Goal: Task Accomplishment & Management: Use online tool/utility

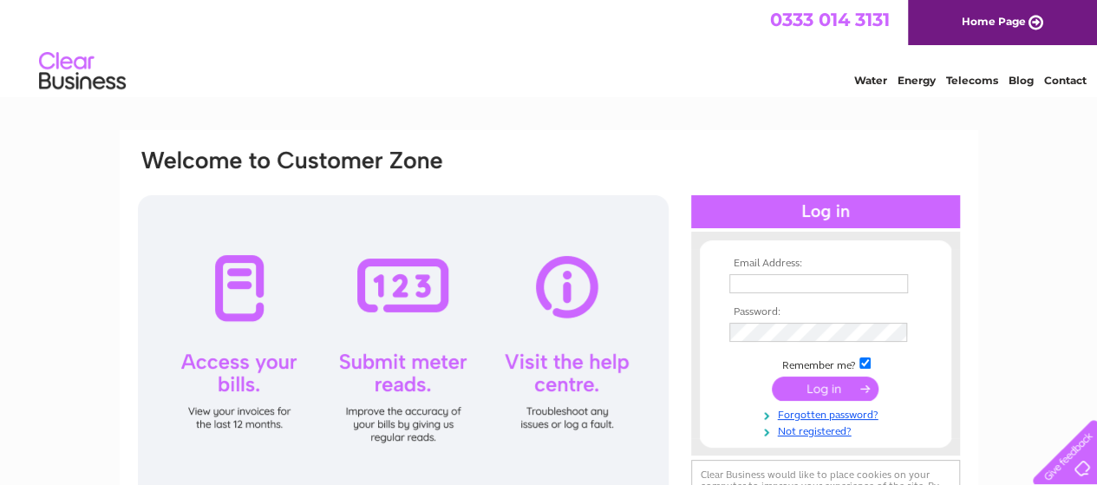
type input "[EMAIL_ADDRESS][PERSON_NAME][DOMAIN_NAME]"
click at [828, 389] on input "submit" at bounding box center [825, 388] width 107 height 24
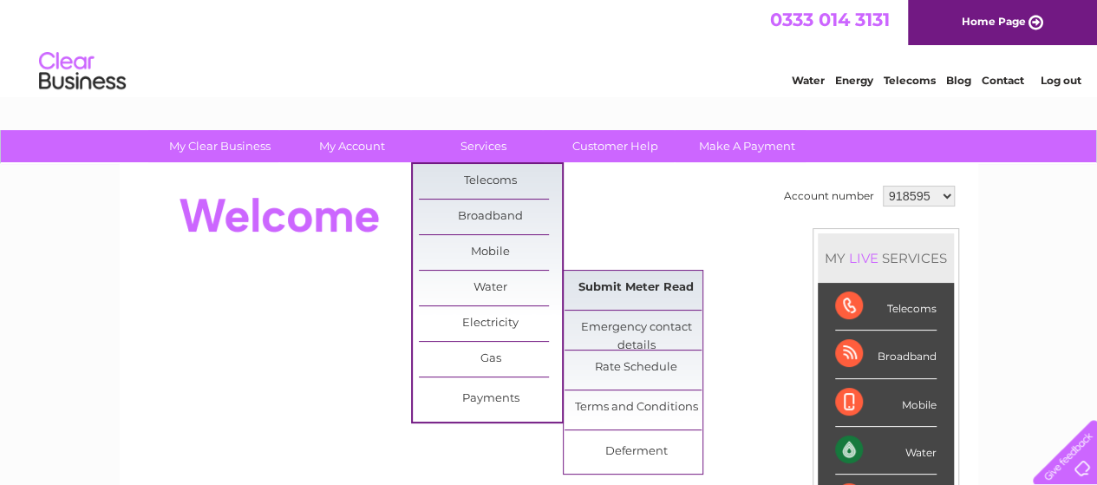
click at [617, 291] on link "Submit Meter Read" at bounding box center [636, 288] width 143 height 35
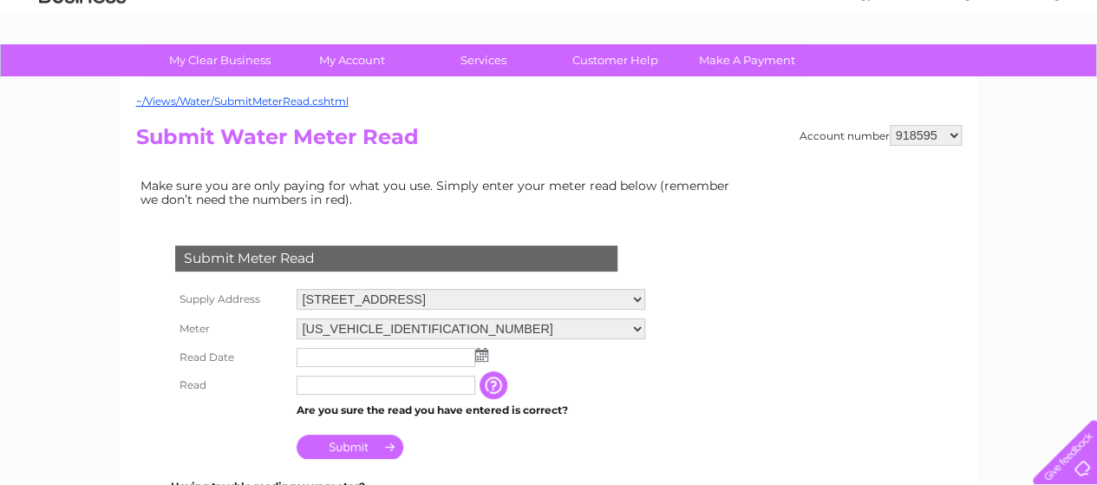
scroll to position [87, 0]
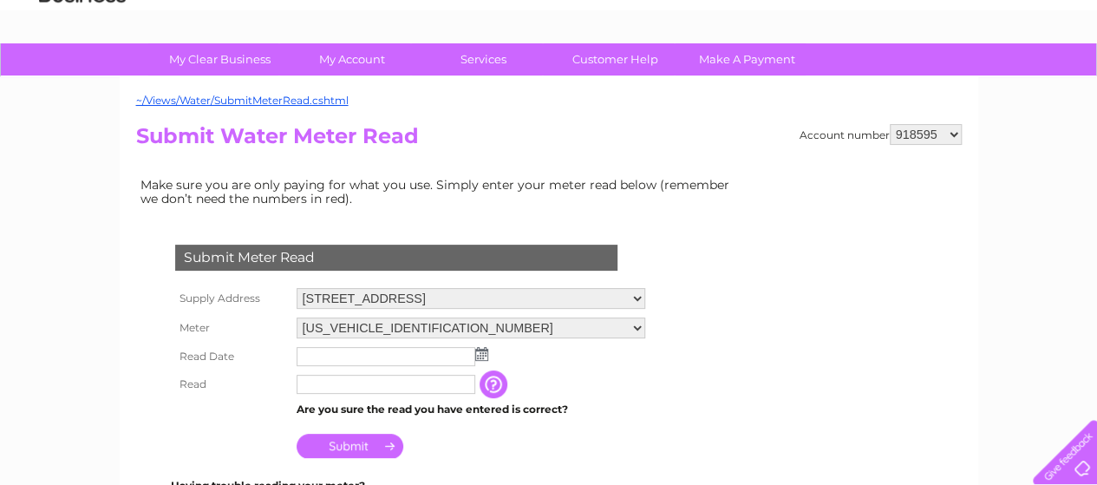
click at [481, 350] on img at bounding box center [481, 354] width 13 height 14
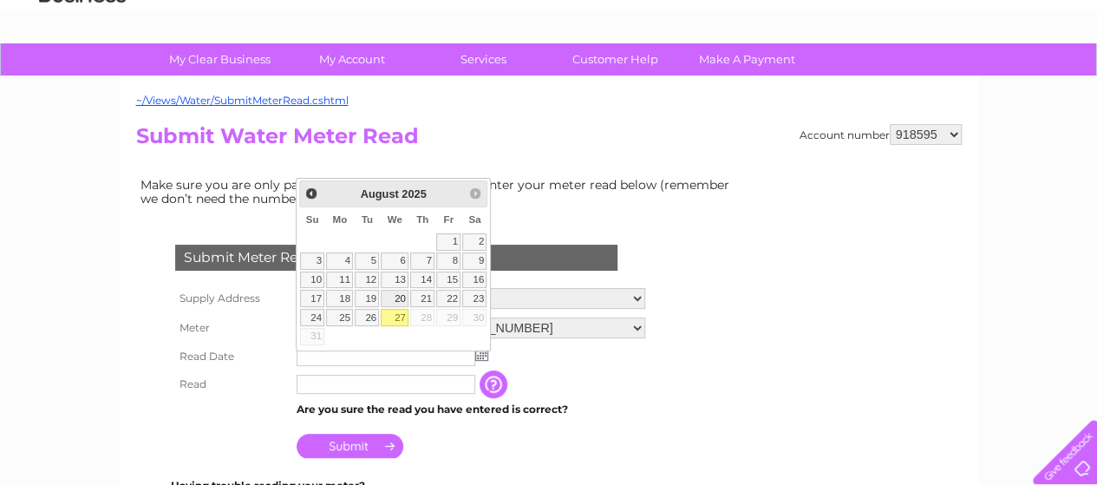
click at [404, 293] on link "20" at bounding box center [395, 298] width 28 height 17
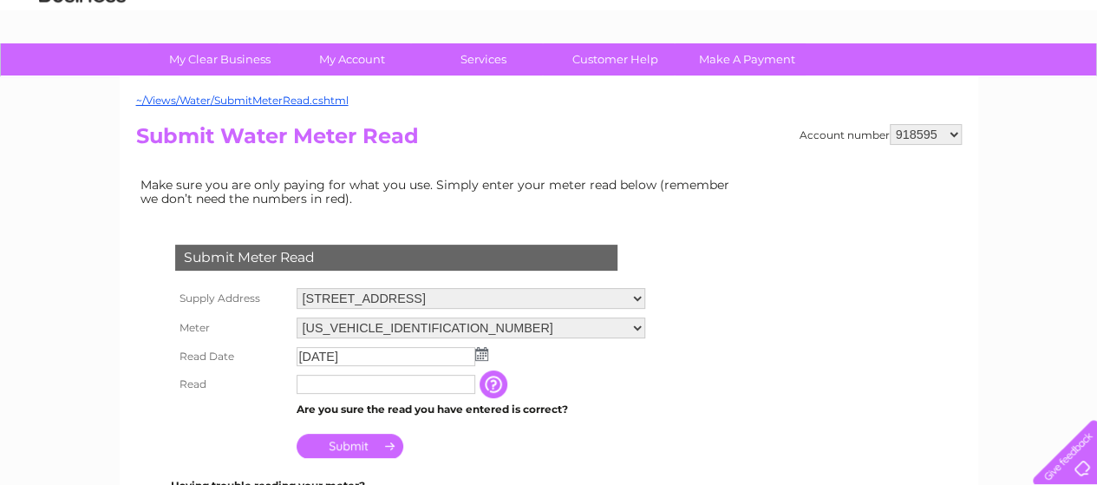
click at [481, 350] on img at bounding box center [481, 354] width 13 height 14
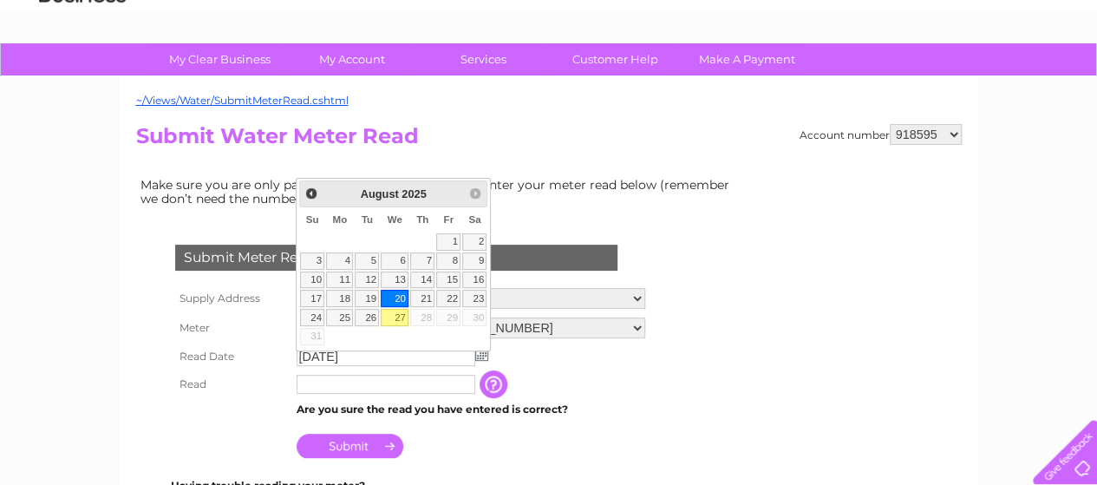
click at [399, 313] on link "27" at bounding box center [395, 317] width 28 height 17
type input "2025/08/27"
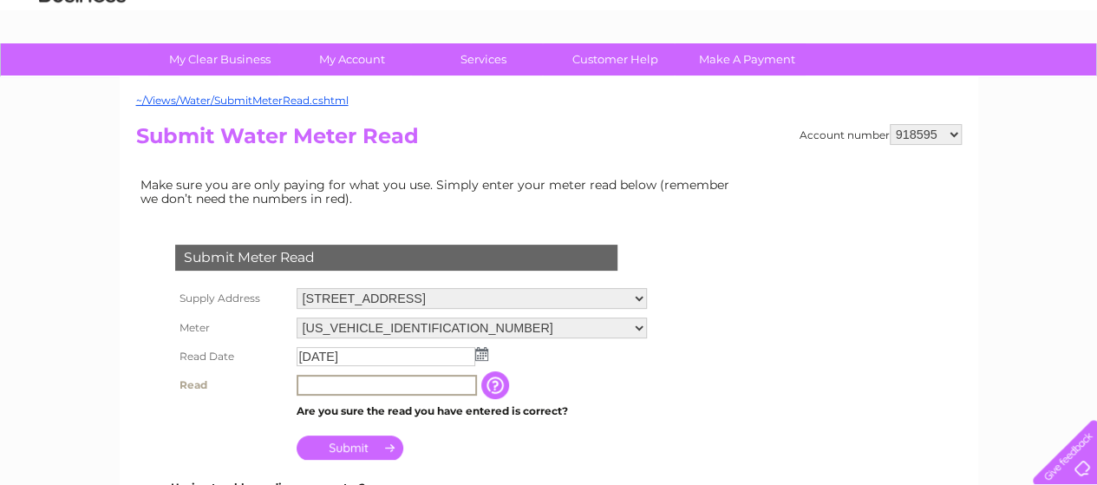
click at [311, 386] on input "text" at bounding box center [387, 385] width 180 height 21
type input "818"
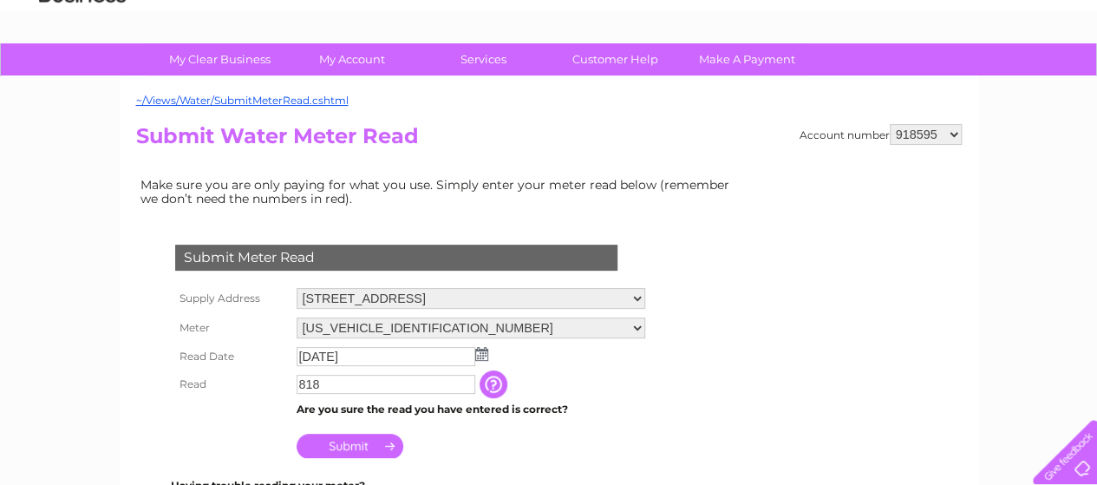
click at [354, 445] on input "Submit" at bounding box center [350, 446] width 107 height 24
